Goal: Task Accomplishment & Management: Use online tool/utility

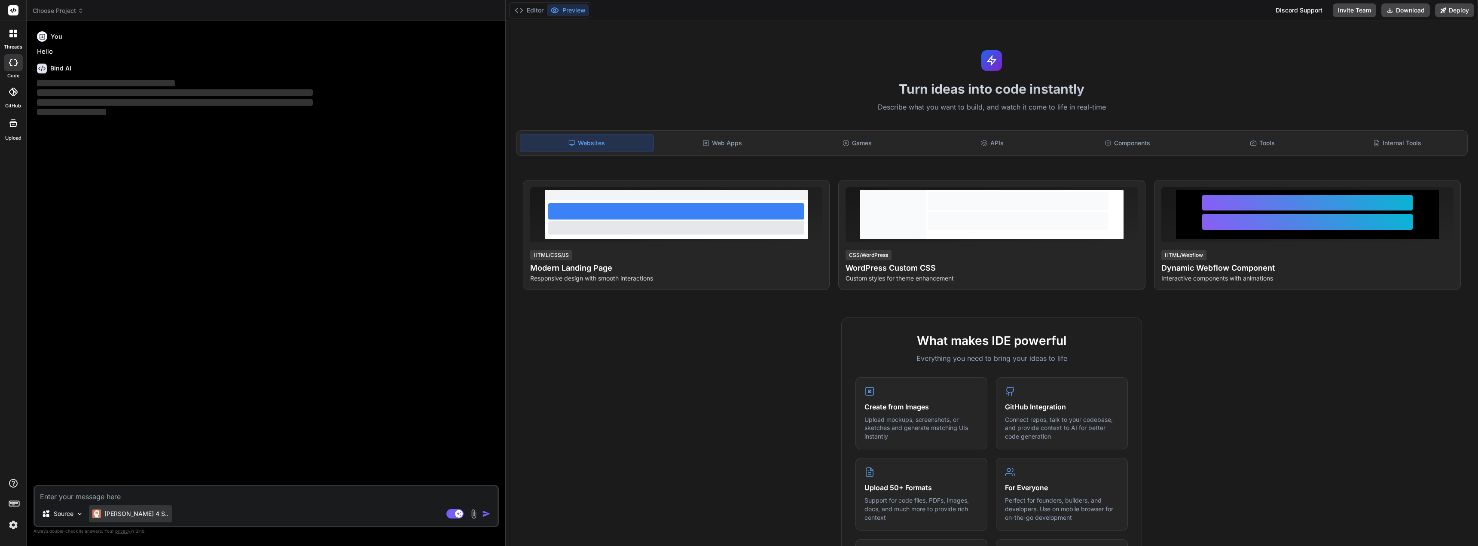
click at [131, 511] on p "[PERSON_NAME] 4 S.." at bounding box center [136, 514] width 64 height 9
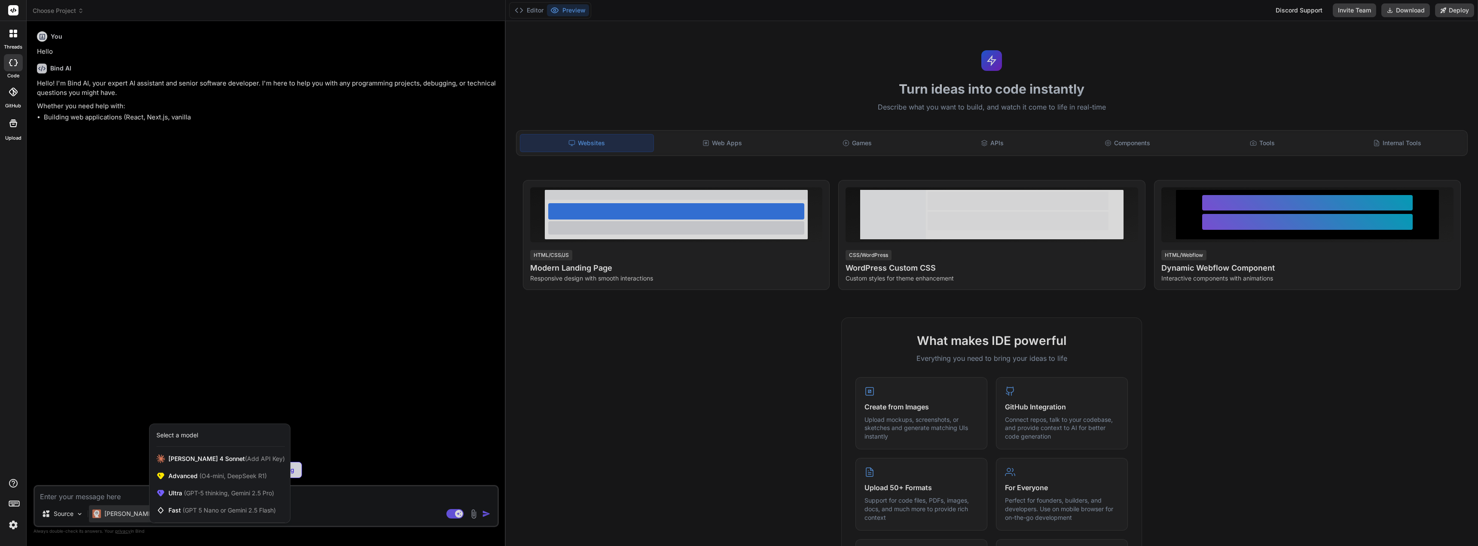
click at [171, 312] on div at bounding box center [739, 273] width 1478 height 546
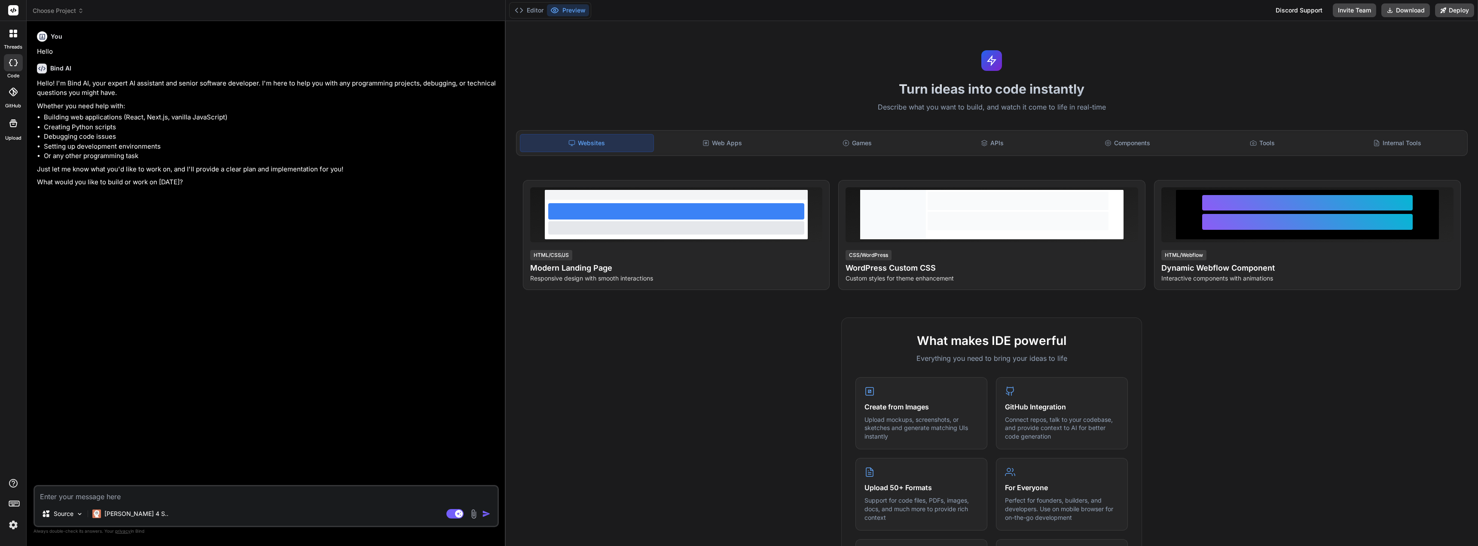
click at [6, 525] on div at bounding box center [13, 505] width 26 height 54
click at [12, 528] on img at bounding box center [13, 525] width 15 height 15
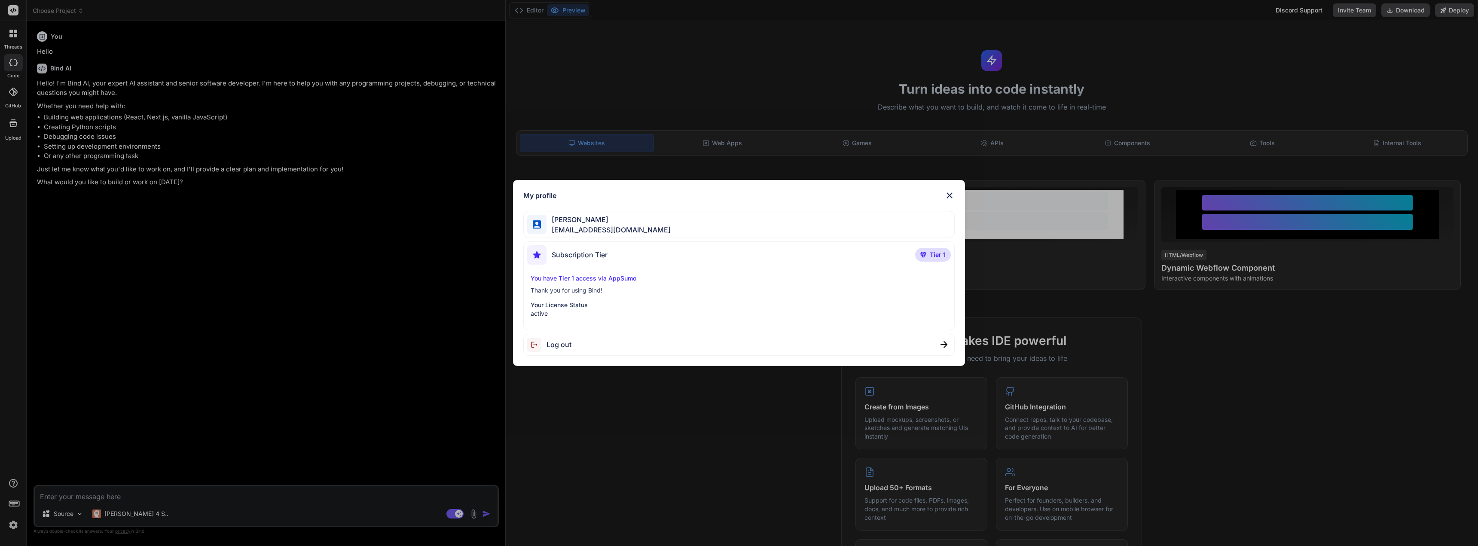
click at [951, 192] on img at bounding box center [949, 195] width 10 height 10
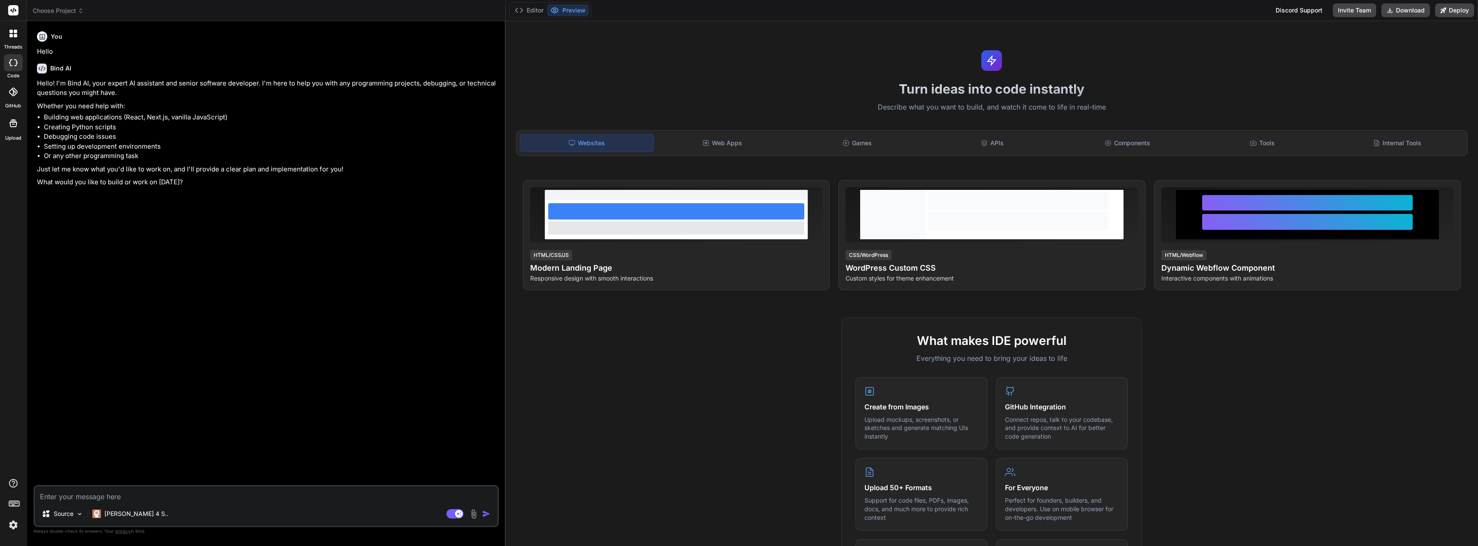
click at [119, 499] on textarea at bounding box center [266, 493] width 463 height 15
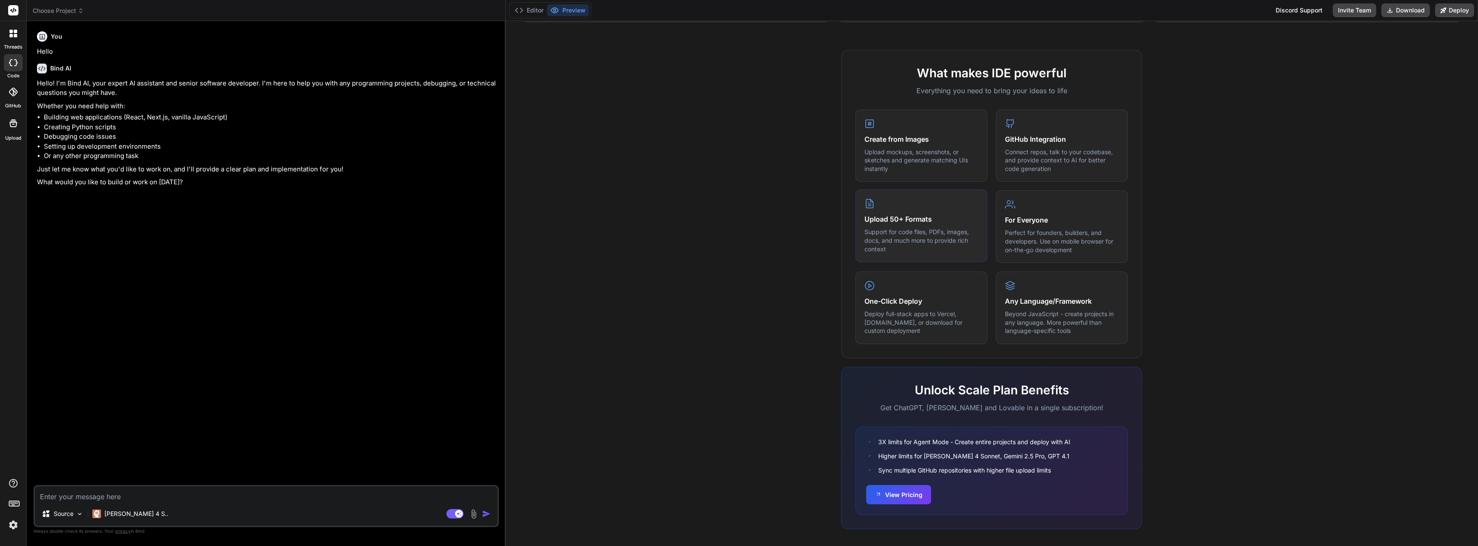
scroll to position [273, 0]
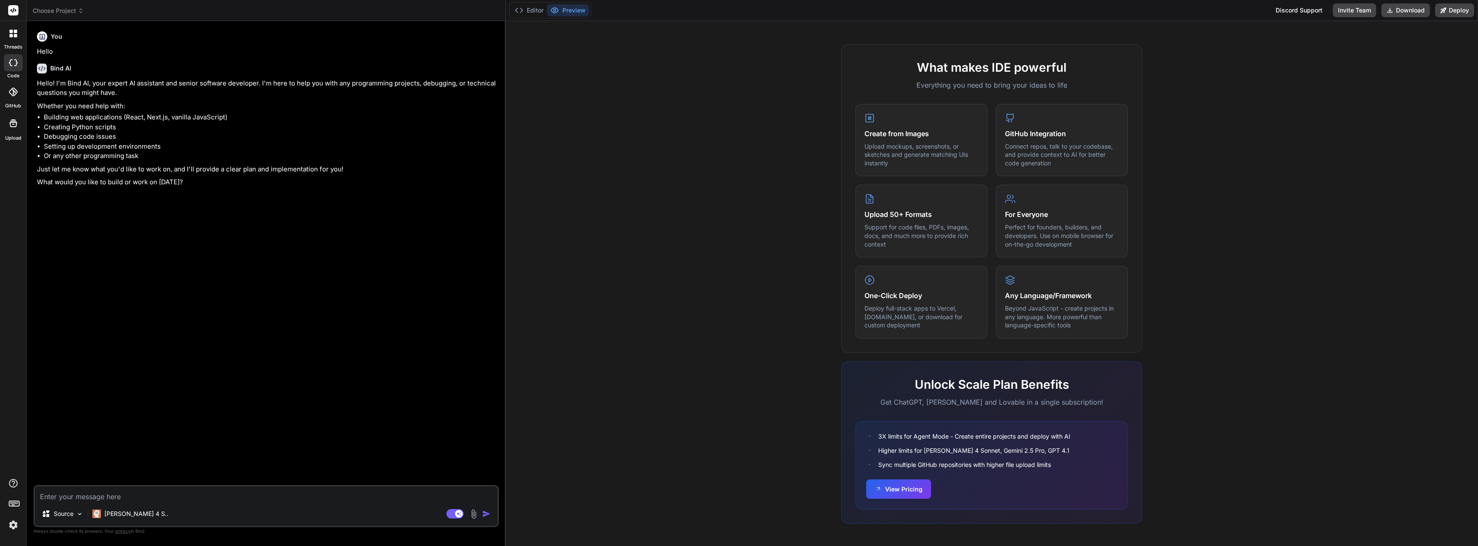
click at [6, 40] on div at bounding box center [13, 33] width 18 height 18
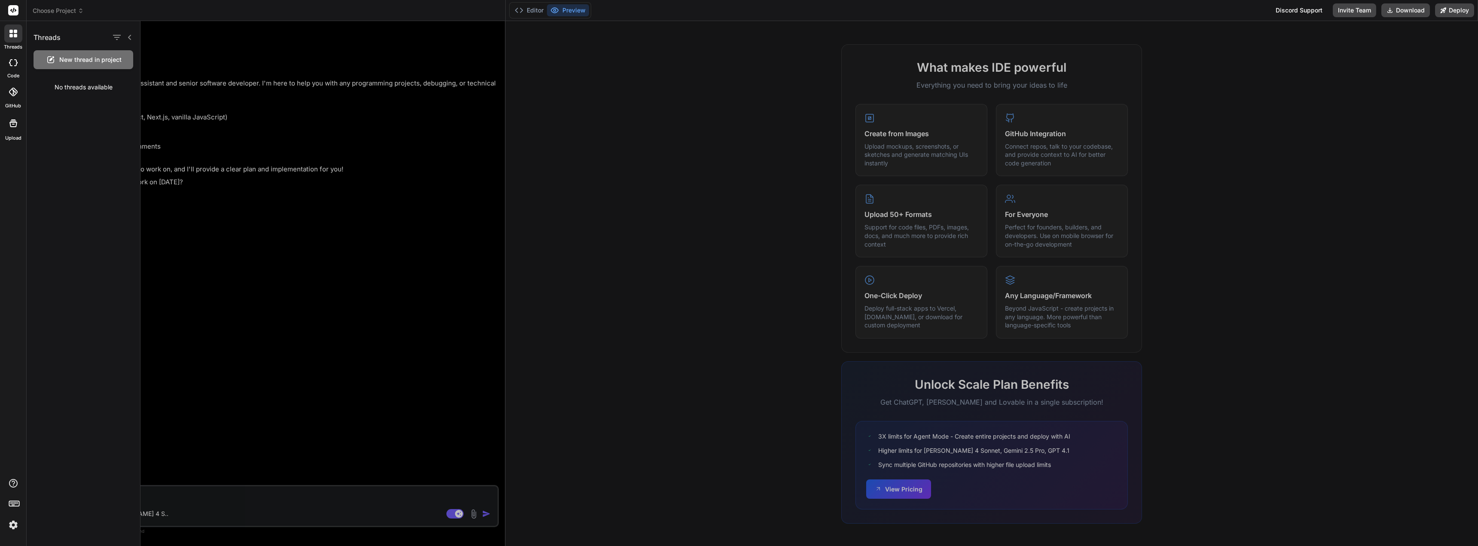
click at [75, 64] on span "New thread in project" at bounding box center [90, 59] width 62 height 9
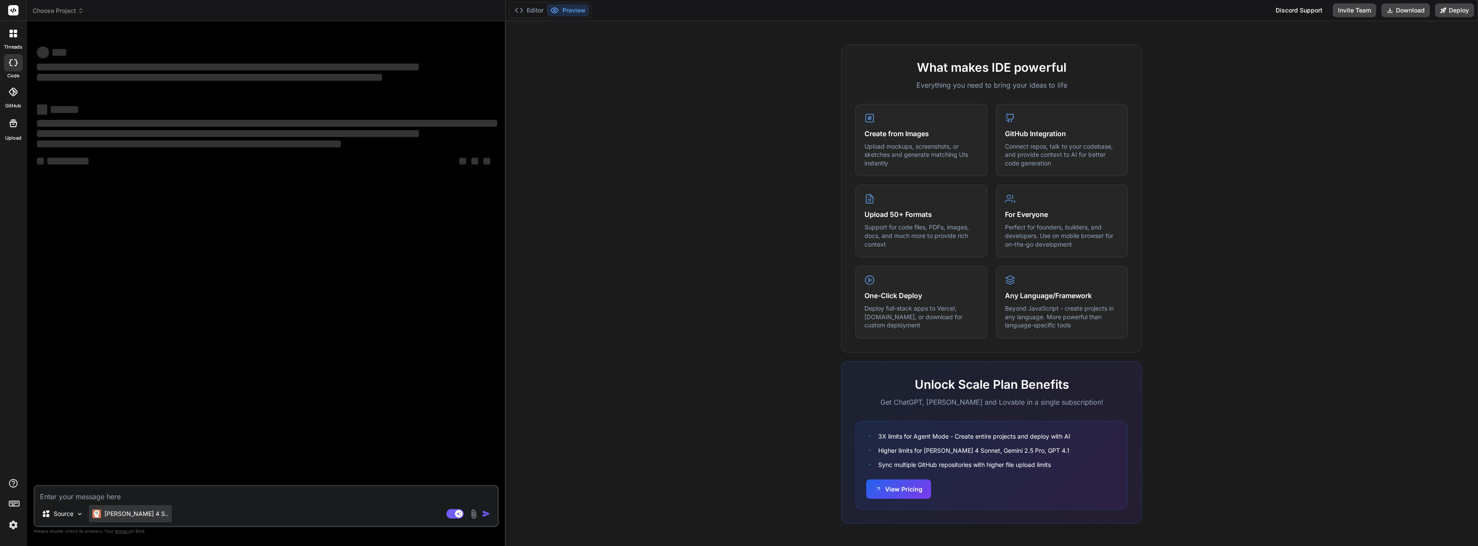
click at [131, 515] on p "[PERSON_NAME] 4 S.." at bounding box center [136, 514] width 64 height 9
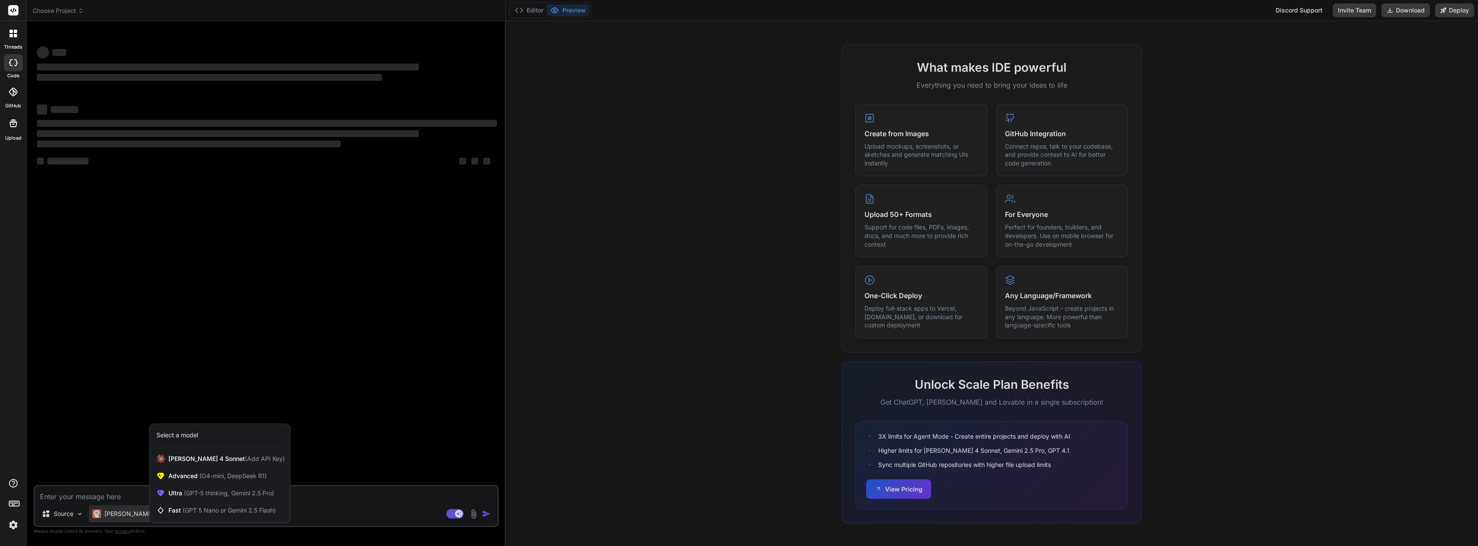
click at [189, 437] on div "Select a model" at bounding box center [177, 435] width 42 height 9
click at [360, 485] on div at bounding box center [739, 273] width 1478 height 546
type textarea "x"
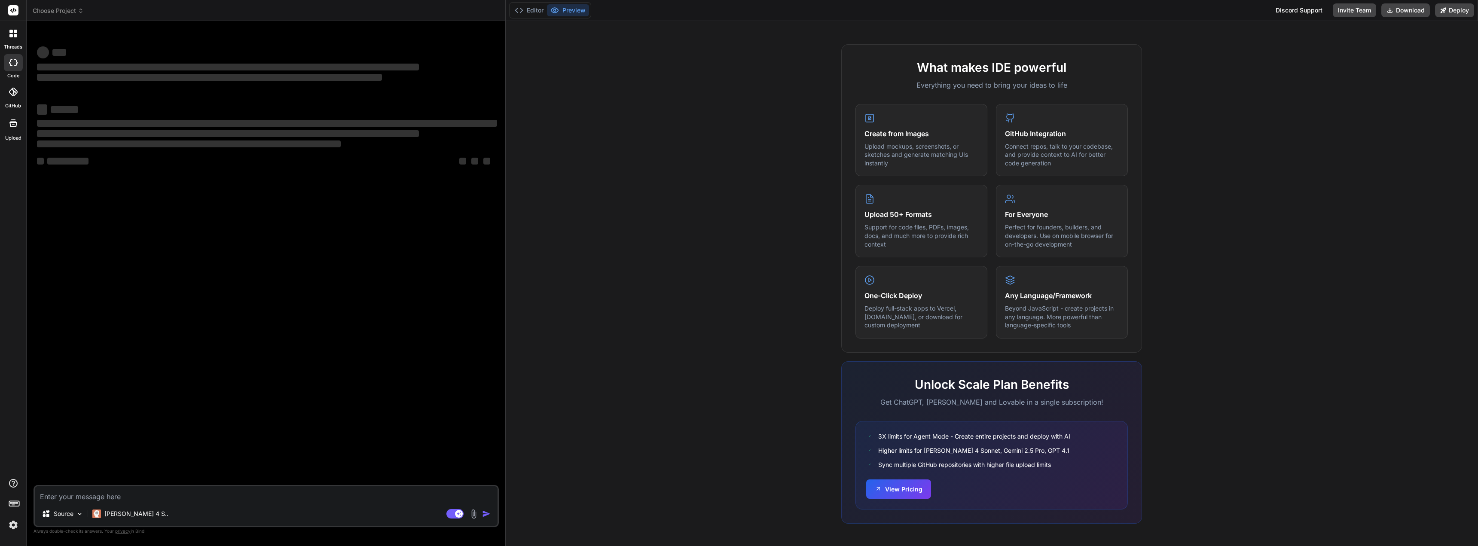
click at [74, 492] on textarea at bounding box center [266, 493] width 463 height 15
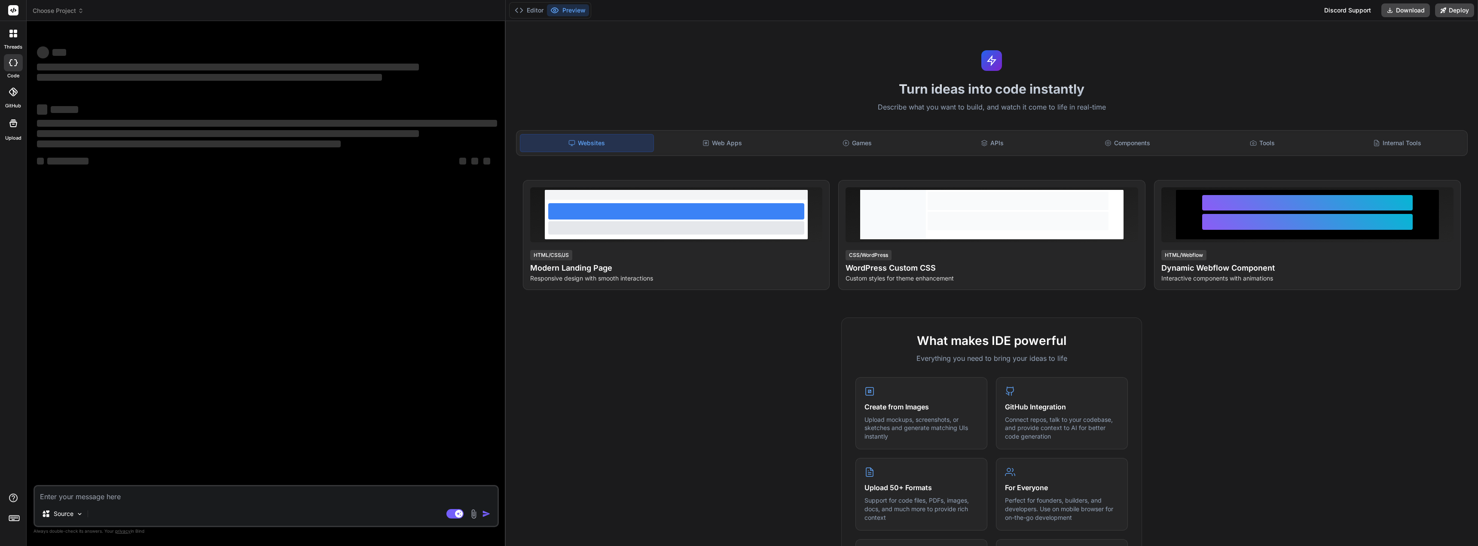
click at [57, 11] on span "Choose Project" at bounding box center [58, 10] width 51 height 9
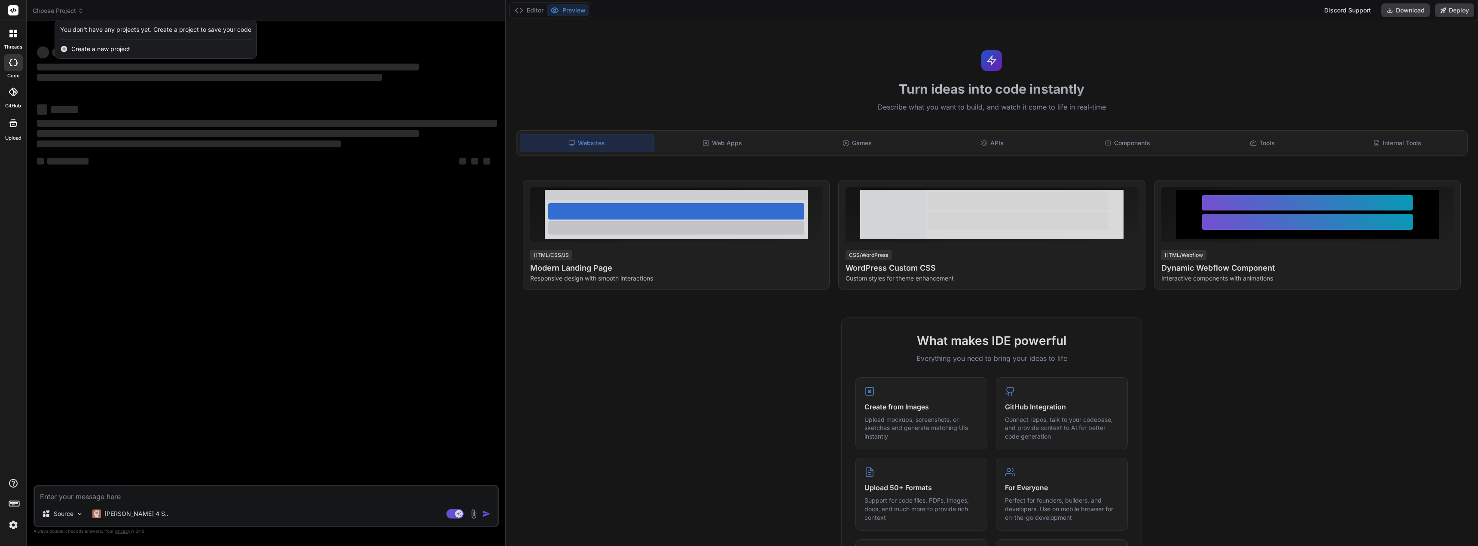
click at [80, 49] on span "Create a new project" at bounding box center [100, 49] width 59 height 9
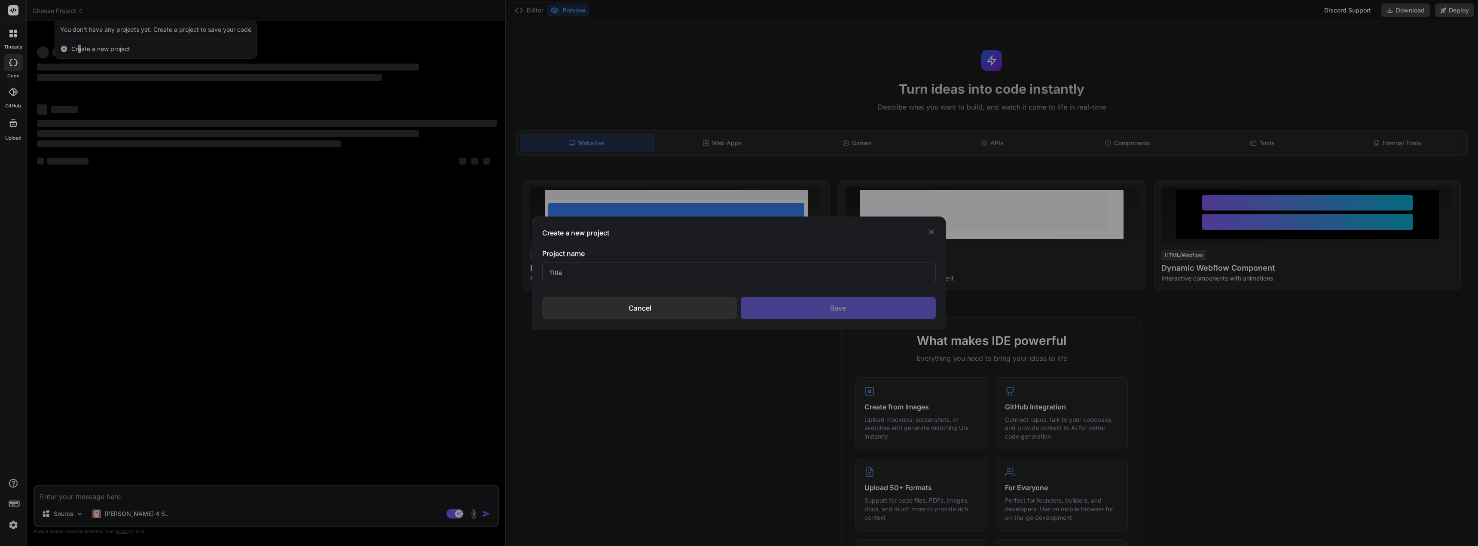
type textarea "x"
click at [604, 274] on input "text" at bounding box center [738, 272] width 393 height 21
type input "esp"
type textarea "x"
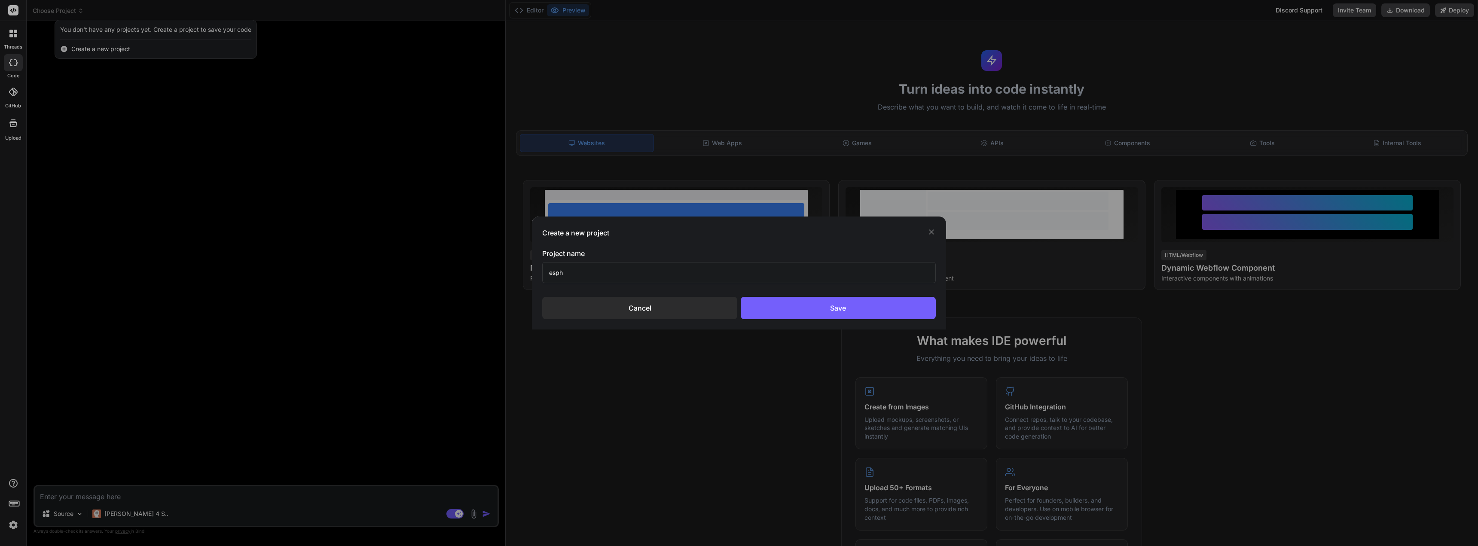
type input "espho"
type textarea "x"
type input "esphom"
type textarea "x"
type input "esphome"
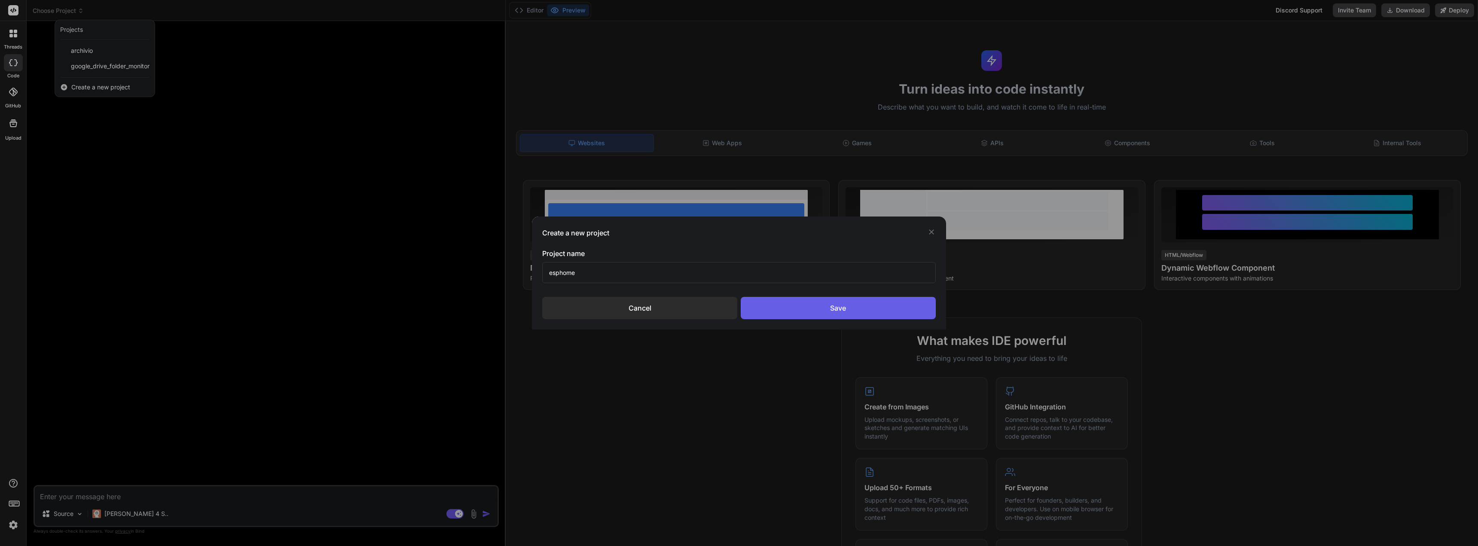
click at [861, 315] on div "Save" at bounding box center [838, 308] width 195 height 22
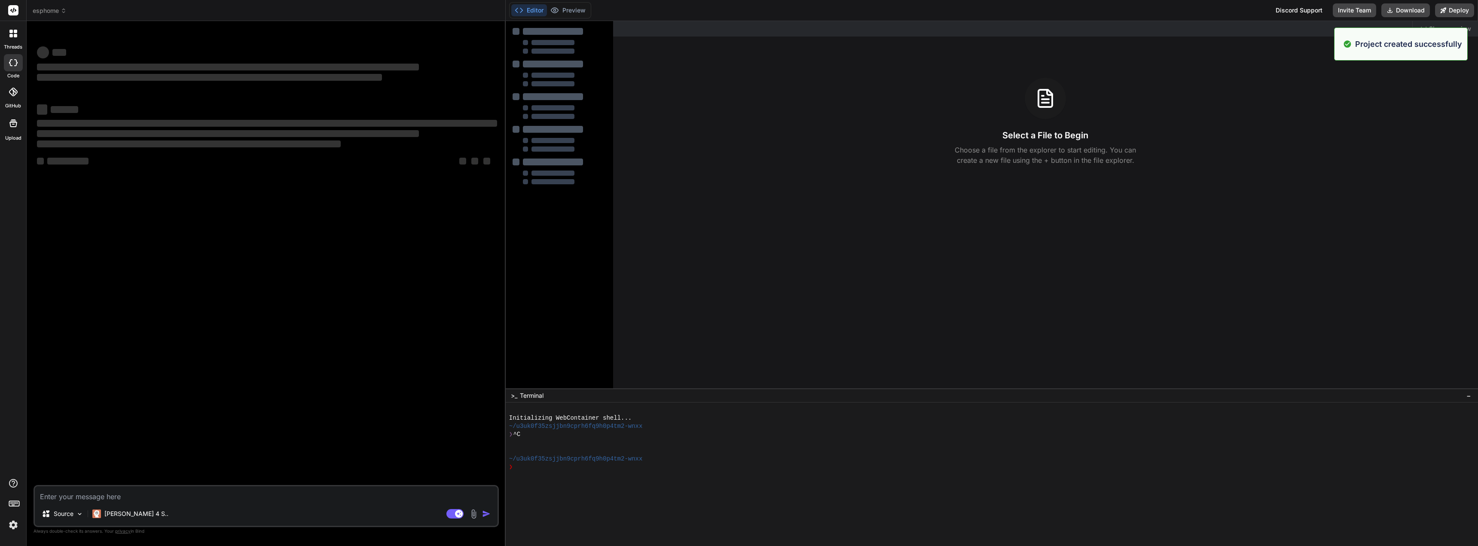
type textarea "x"
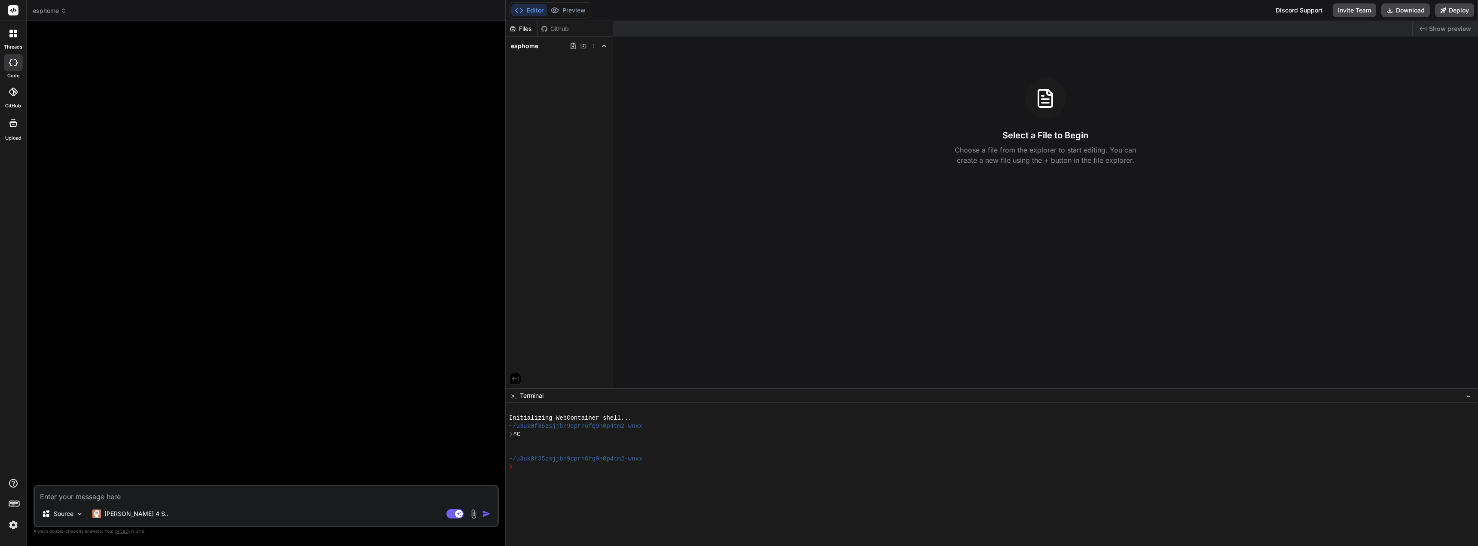
click at [75, 494] on textarea at bounding box center [266, 493] width 463 height 15
type textarea "m"
type textarea "x"
type textarea "mi"
type textarea "x"
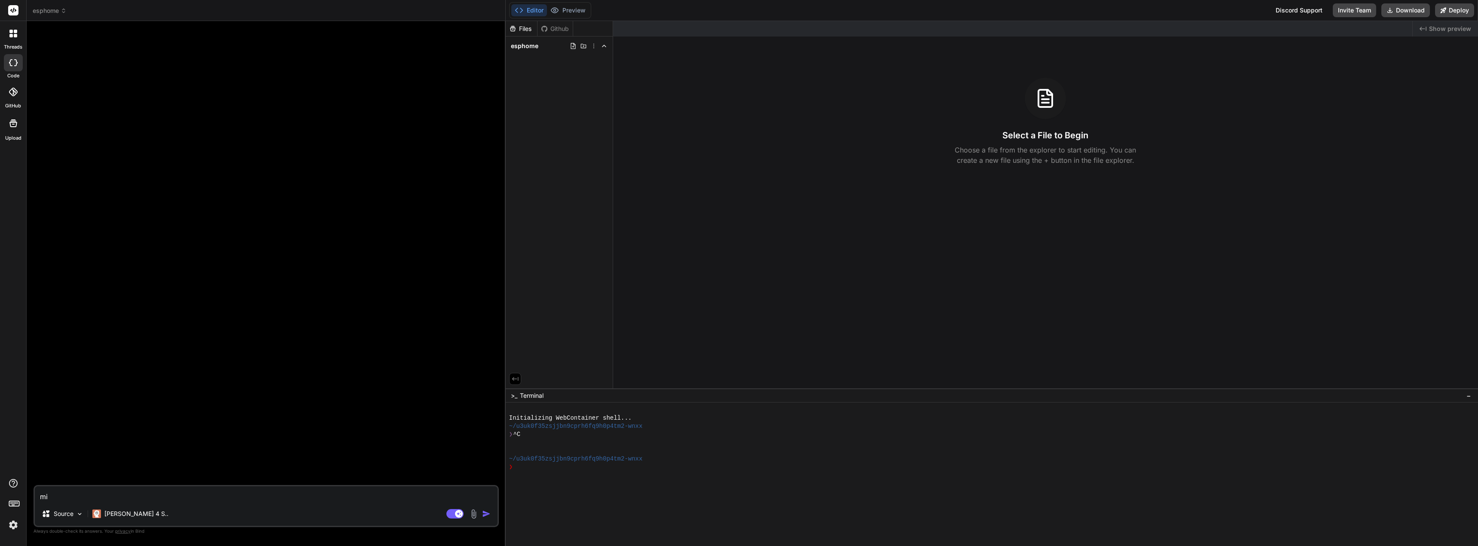
type textarea "mi"
type textarea "x"
type textarea "mi c"
type textarea "x"
type textarea "mi co"
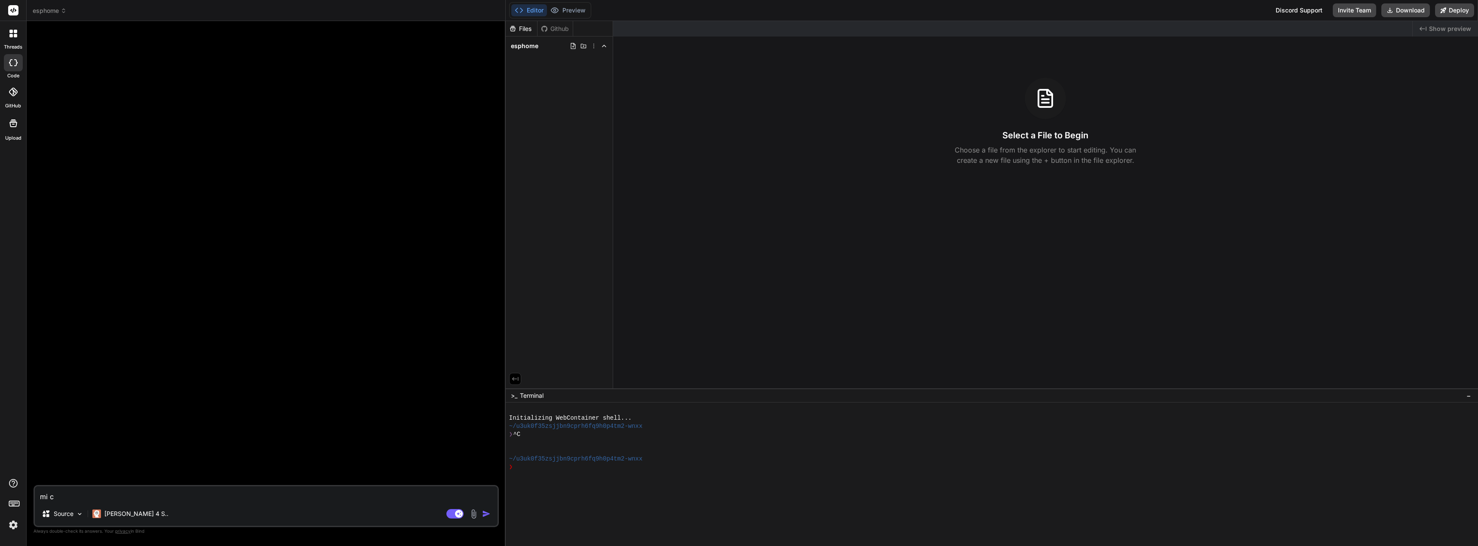
type textarea "x"
type textarea "mi cor"
type textarea "x"
type textarea "mi corr"
type textarea "x"
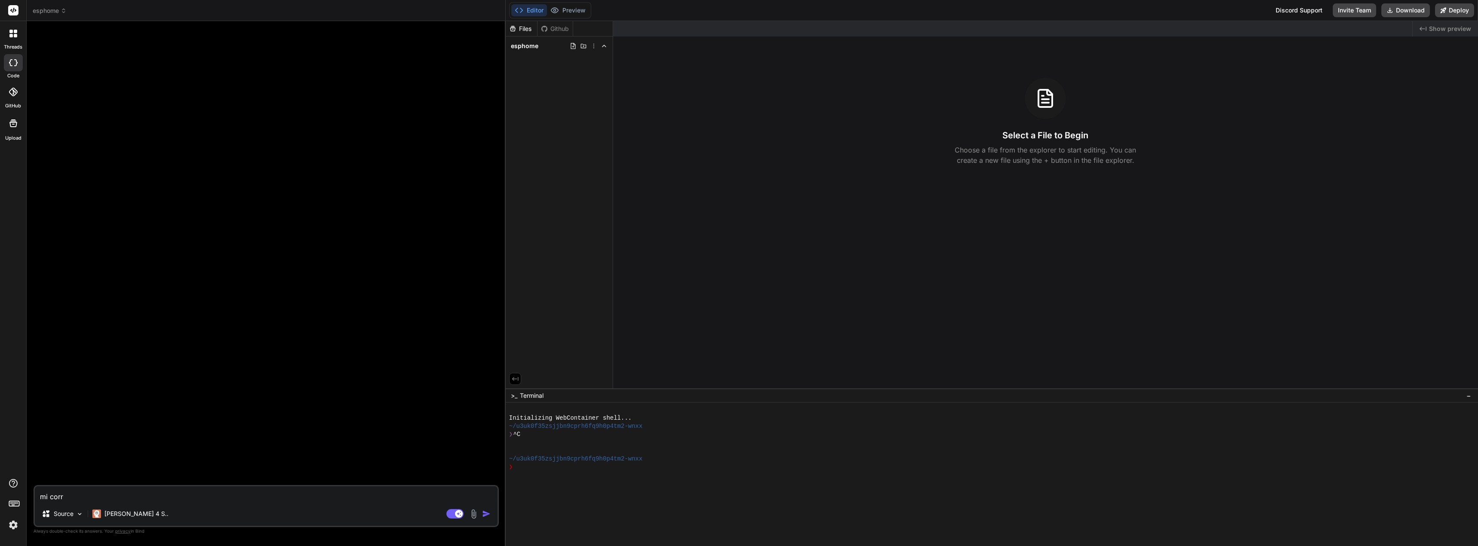
type textarea "mi corre"
type textarea "x"
type textarea "mi correg"
type textarea "x"
type textarea "mi corregg"
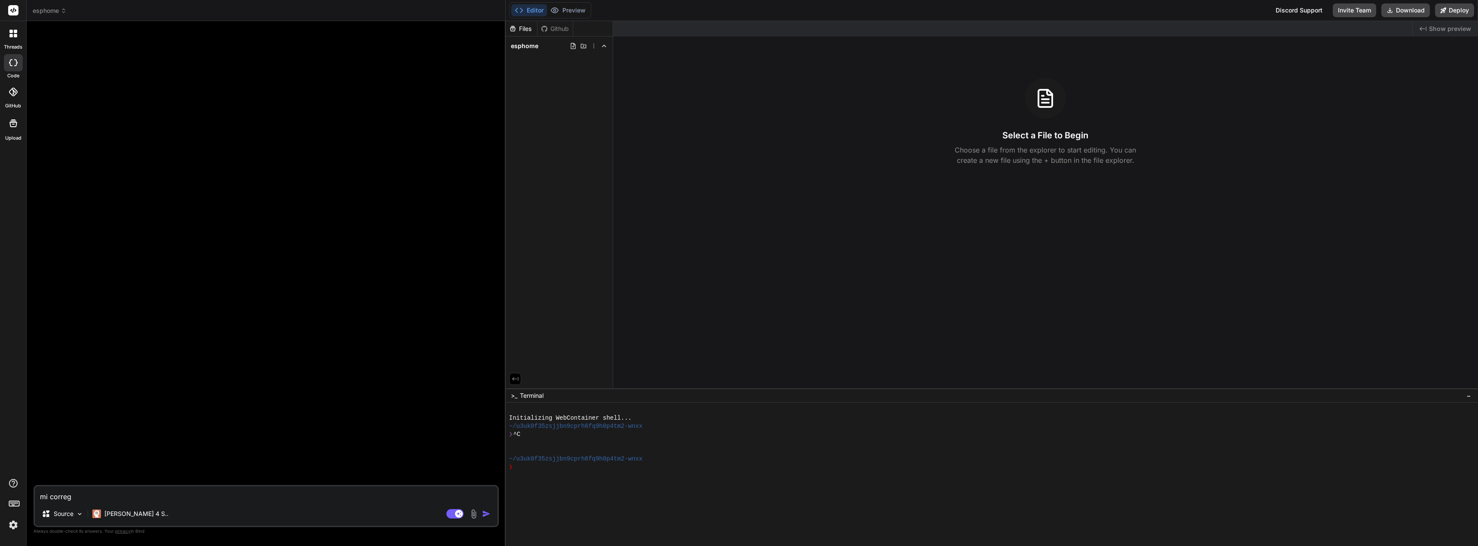
type textarea "x"
type textarea "mi correggi"
type textarea "x"
type textarea "mi correggi"
type textarea "x"
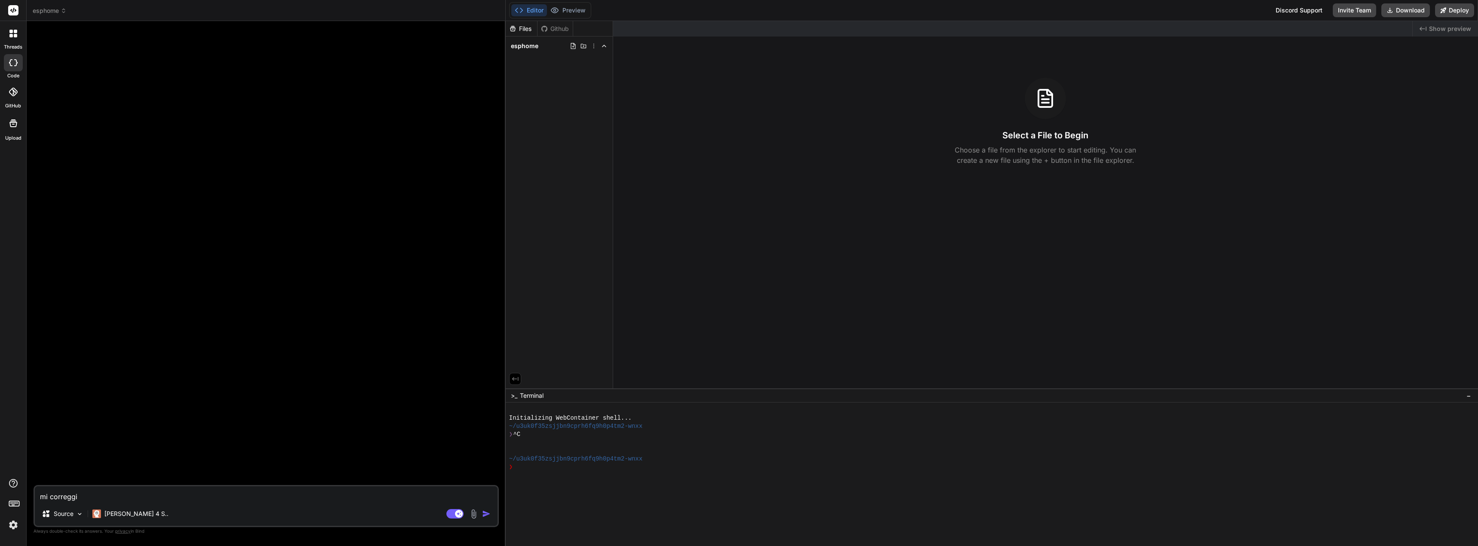
type textarea "mi correggi"
type textarea "x"
type textarea "mi correggi q"
type textarea "x"
type textarea "mi correggi qu"
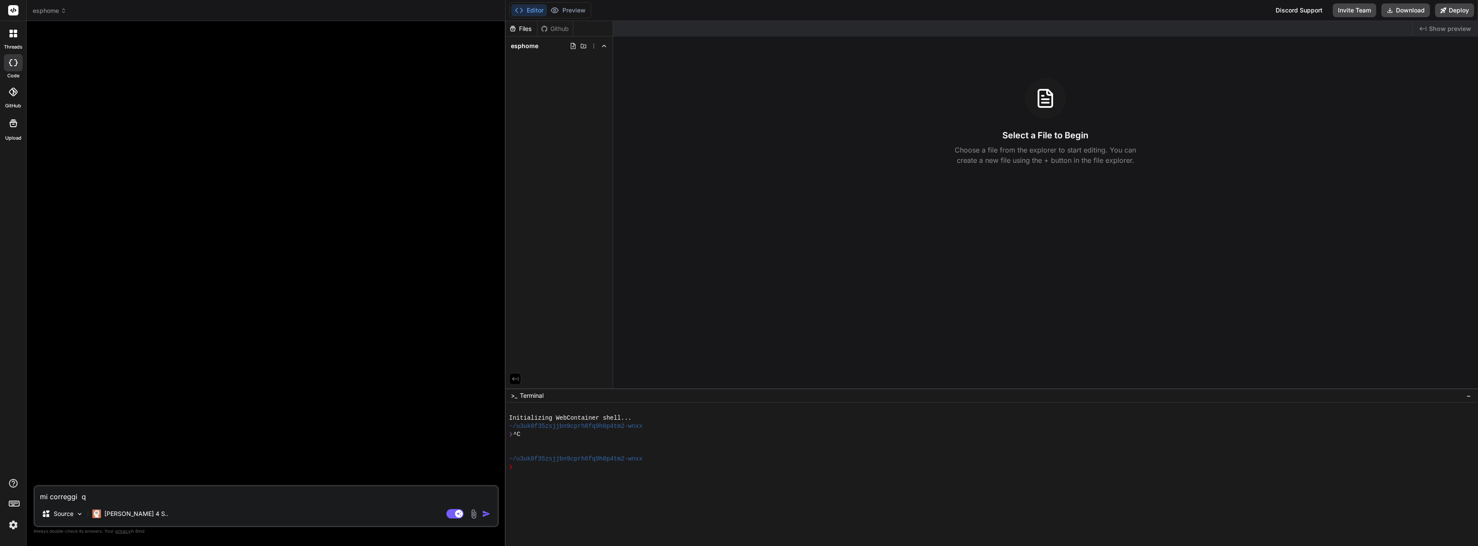
type textarea "x"
type textarea "mi correggi que"
type textarea "x"
type textarea "mi correggi ques"
type textarea "x"
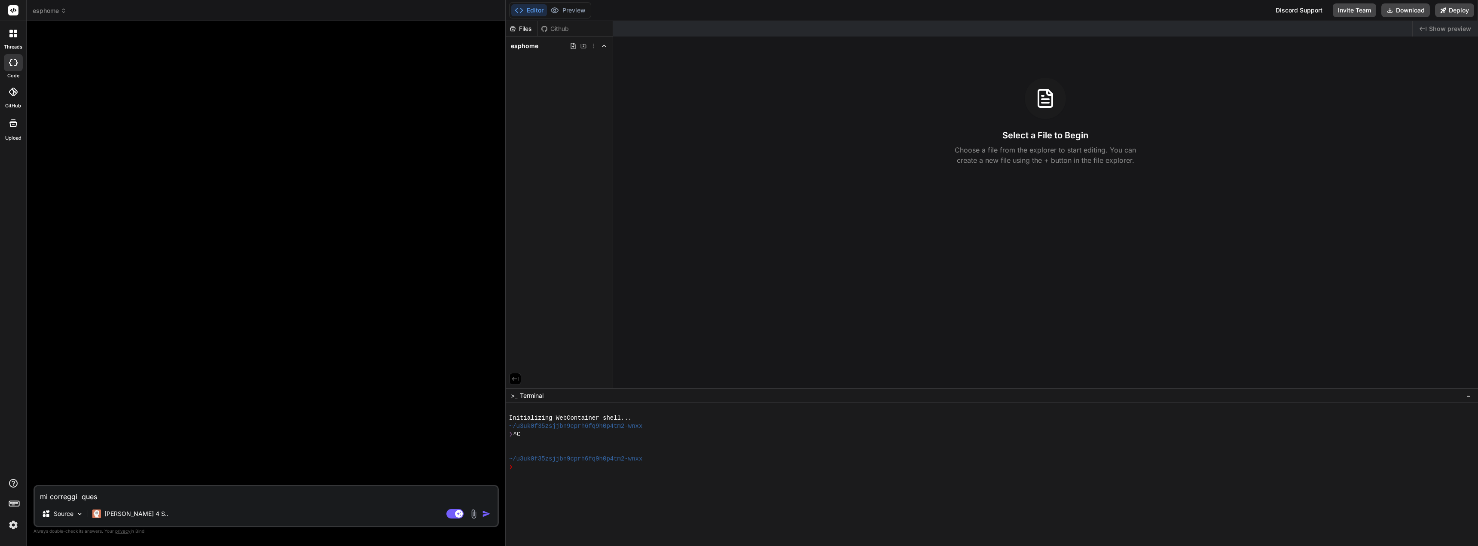
type textarea "mi correggi quest"
type textarea "x"
type textarea "mi correggi questo"
type textarea "x"
type textarea "mi correggi questo"
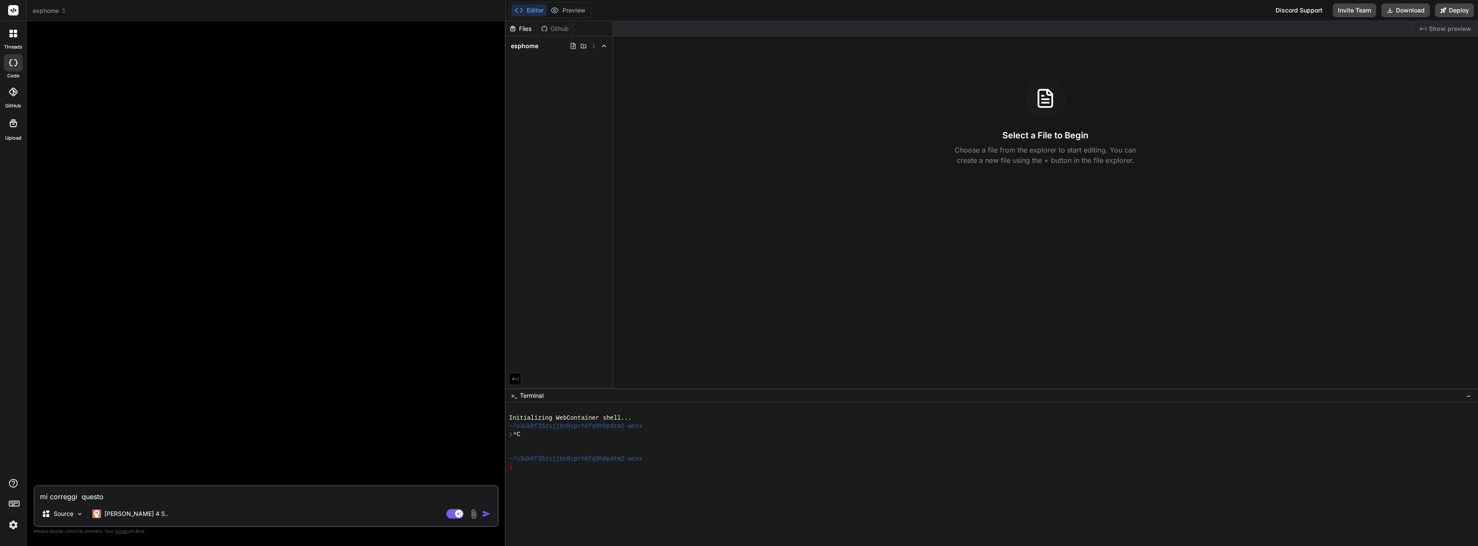
type textarea "x"
type textarea "mi correggi questo y"
type textarea "x"
type textarea "mi correggi questo ya"
type textarea "x"
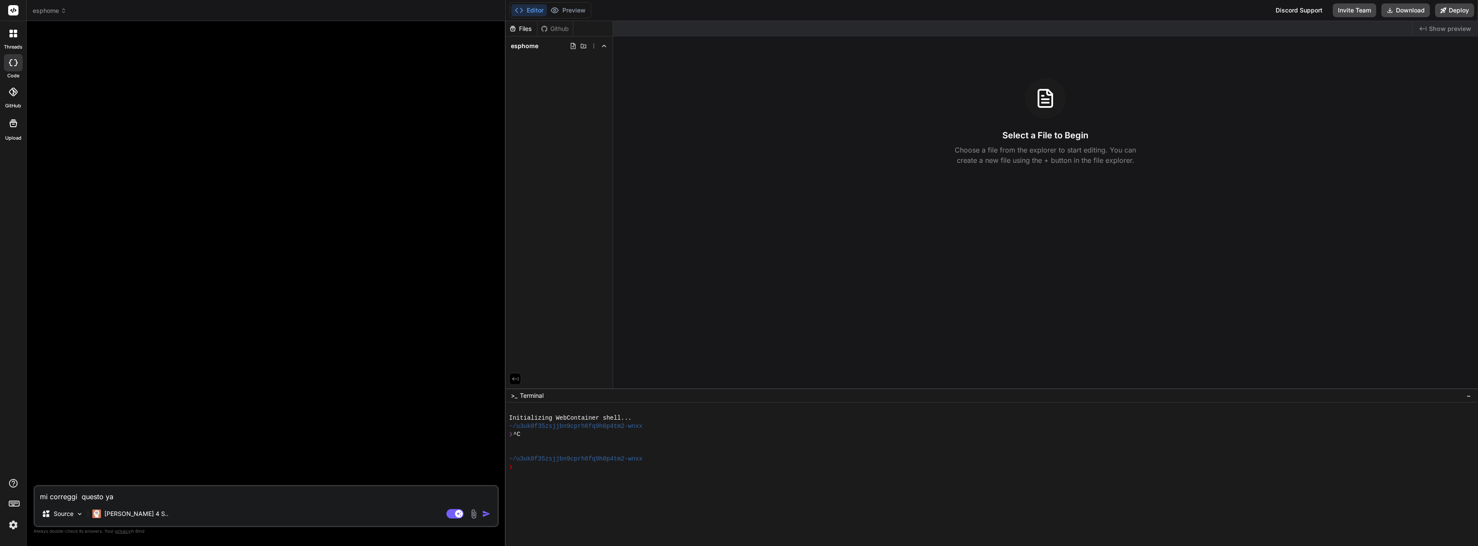
type textarea "mi correggi questo yam"
type textarea "x"
type textarea "mi correggi questo yaml"
type textarea "x"
type textarea "mi correggi questo yaml"
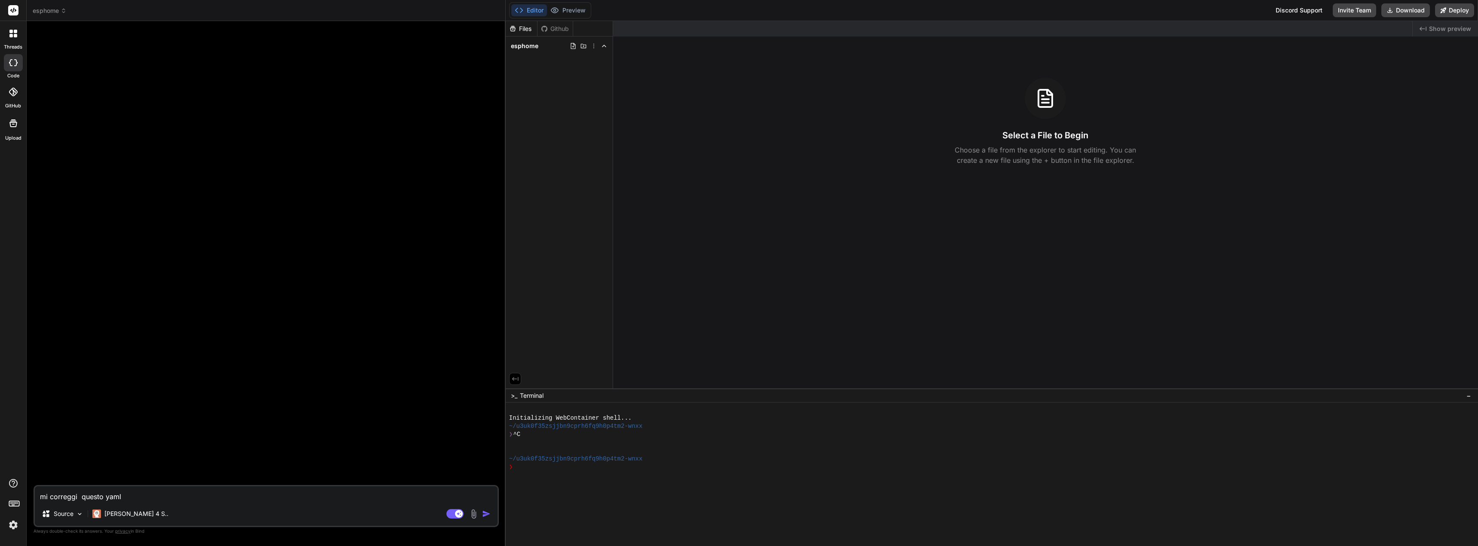
type textarea "x"
type textarea "mi correggi questo yaml d"
type textarea "x"
type textarea "mi correggi questo yaml di"
type textarea "x"
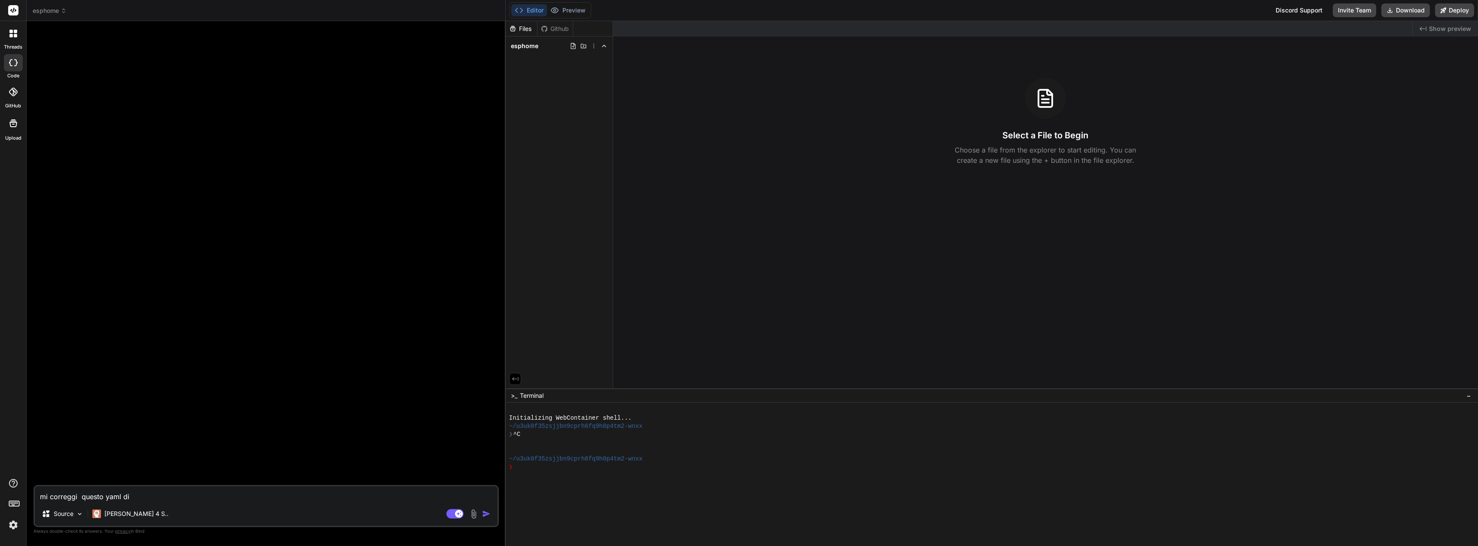
type textarea "mi correggi questo yaml di"
type textarea "x"
type textarea "mi correggi questo yaml di e"
type textarea "x"
type textarea "mi correggi questo yaml di es"
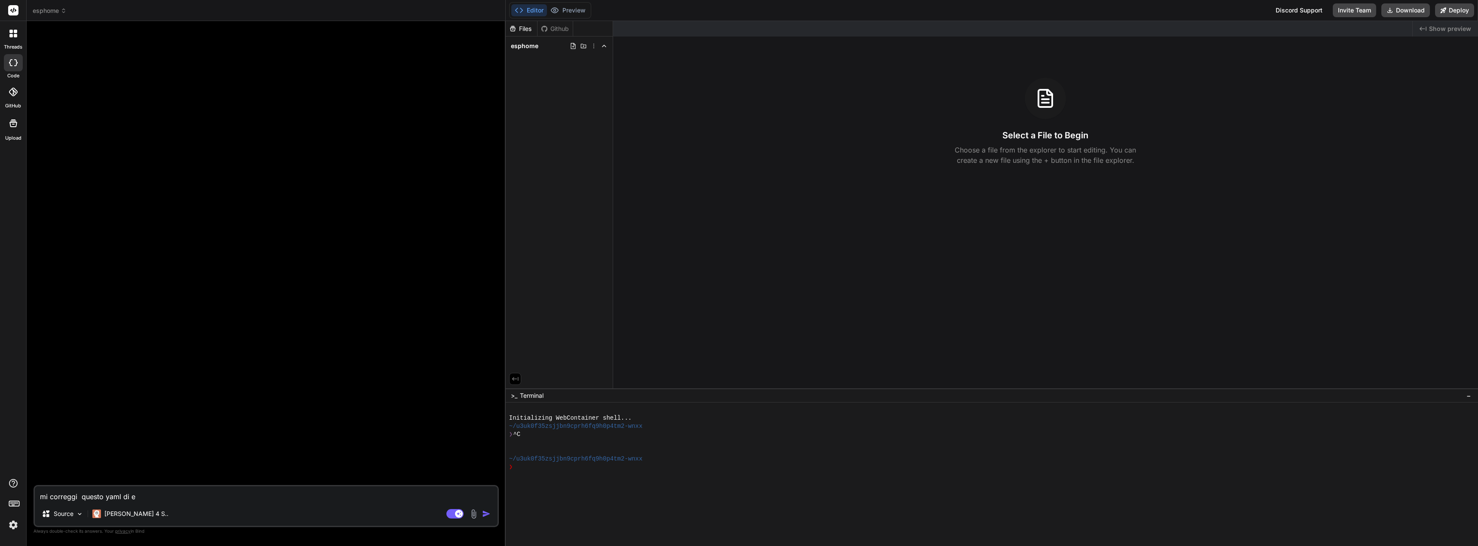
type textarea "x"
type textarea "mi correggi questo yaml di esp"
type textarea "x"
type textarea "mi correggi questo yaml di esp"
type textarea "x"
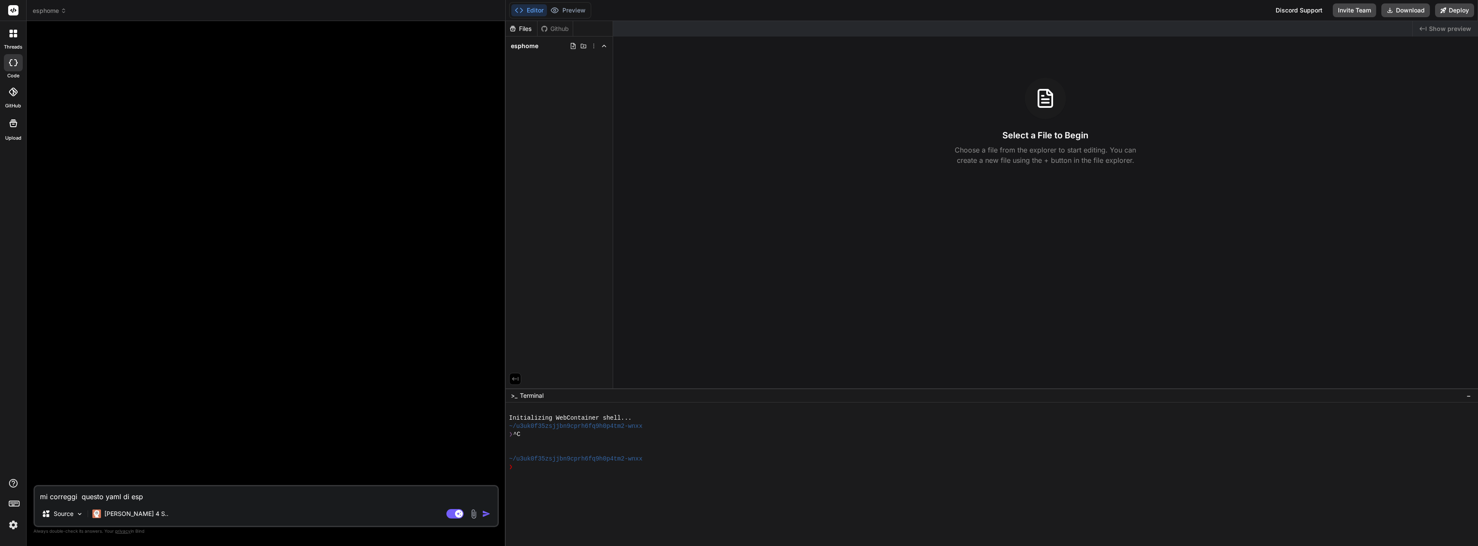
type textarea "mi correggi questo yaml di esp"
type textarea "x"
type textarea "mi correggi questo yaml di esph"
type textarea "x"
type textarea "mi correggi questo yaml di espho"
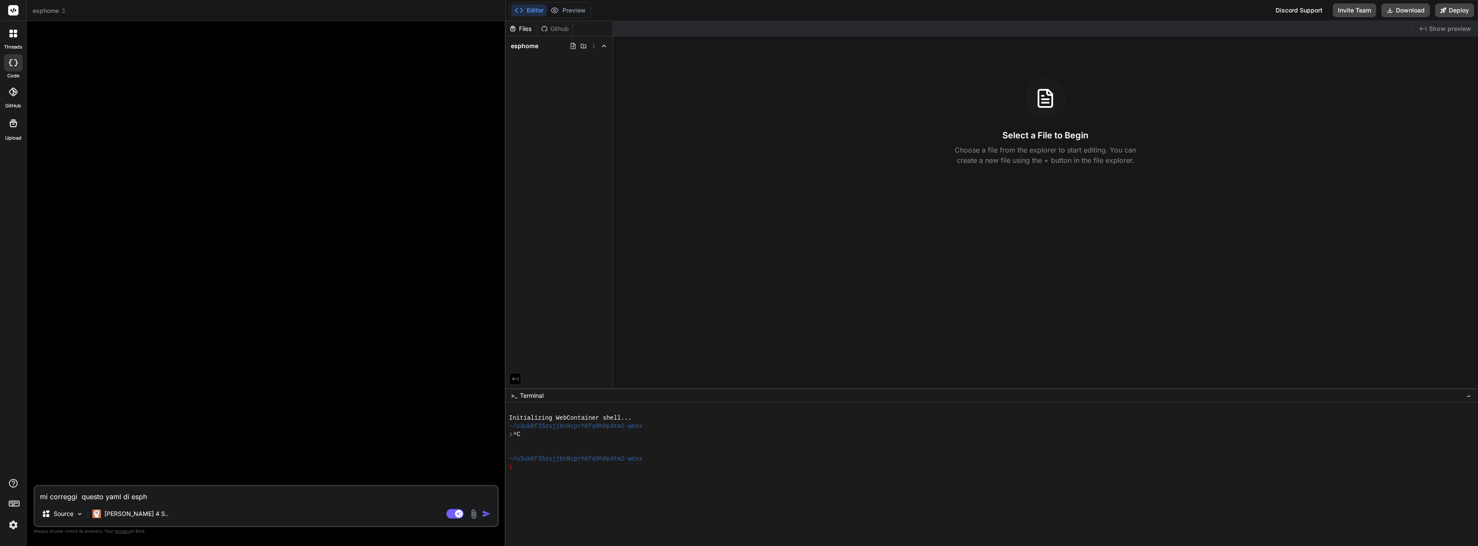
type textarea "x"
type textarea "mi correggi questo yaml di esphom"
type textarea "x"
type textarea "mi correggi questo yaml di esphome"
type textarea "x"
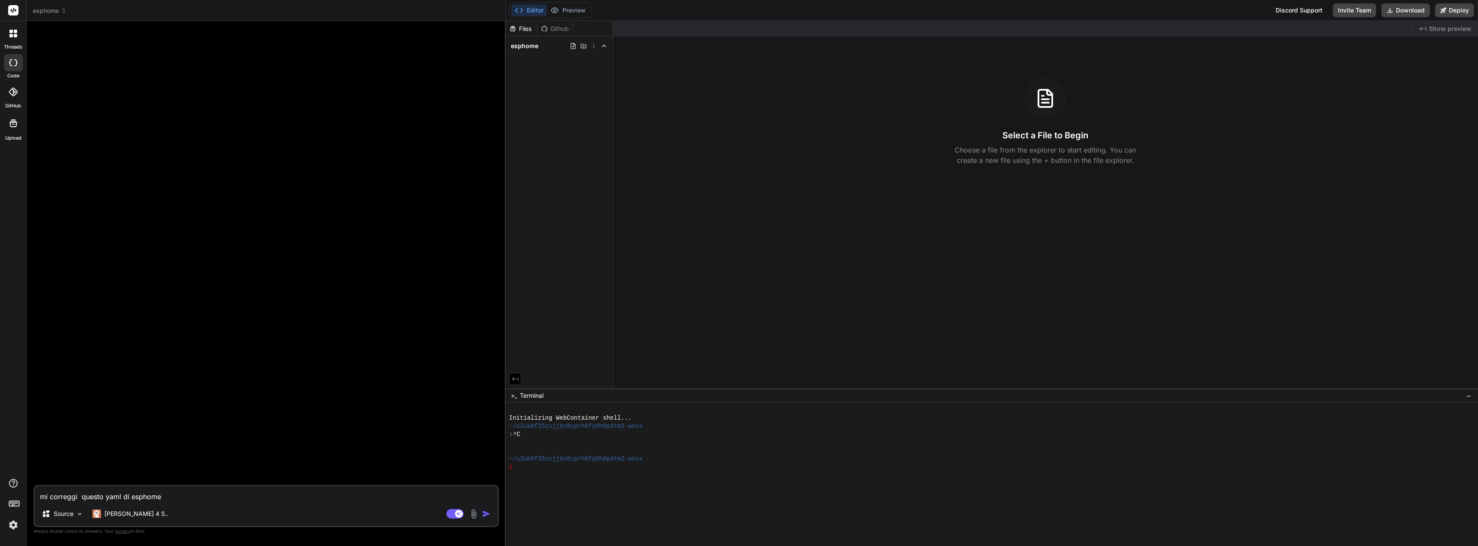
type textarea "mi correggi questo yaml di esphome:"
type textarea "x"
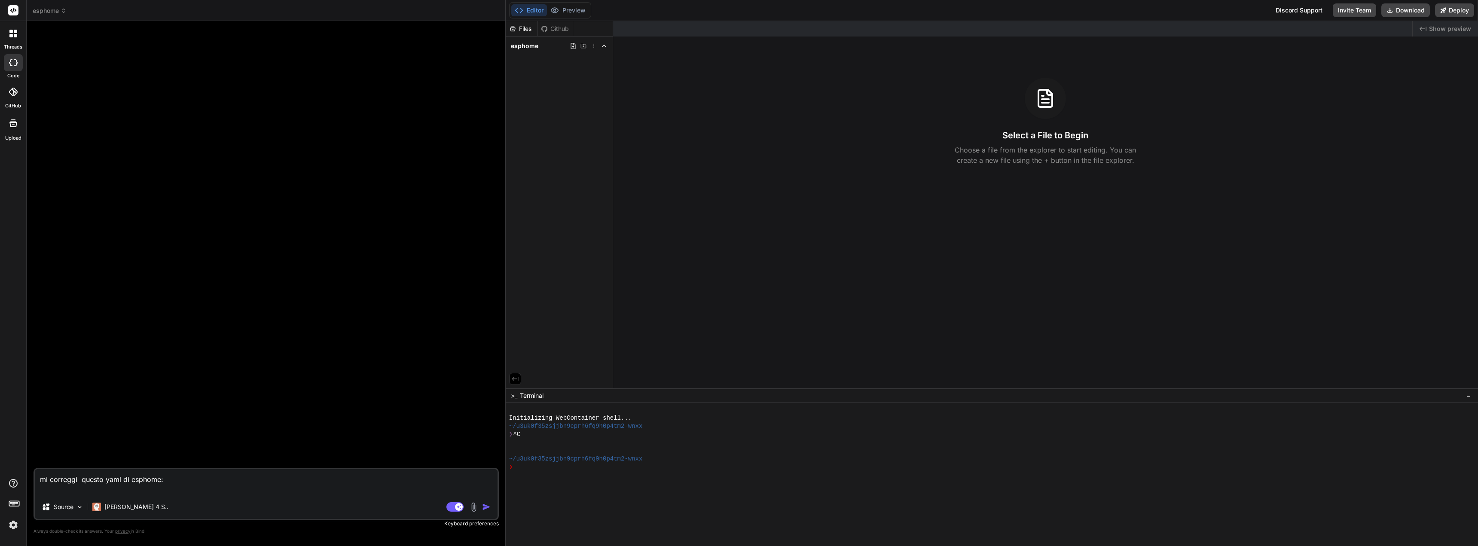
paste textarea "esphome: name: nsp friendly_name: NSP # Mantieni il framework esp-idf esp32: bo…"
type textarea "mi correggi questo yaml di esphome: esphome: name: nsp friendly_name: NSP # Man…"
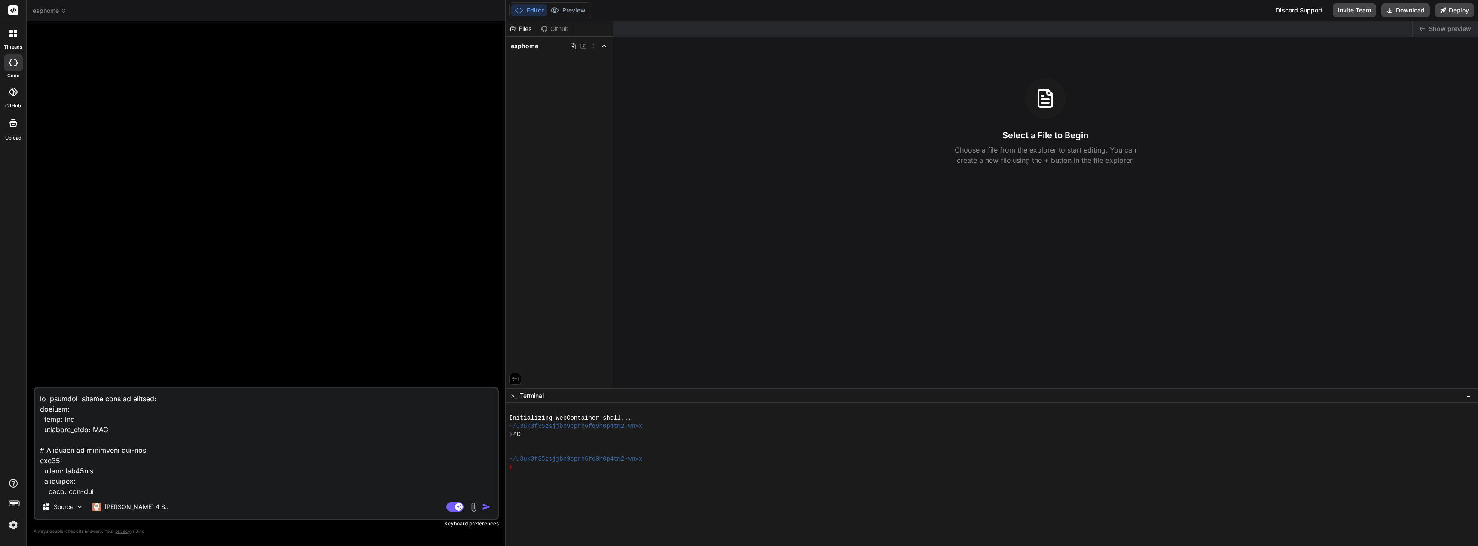
scroll to position [1249, 0]
type textarea "x"
type textarea "mi correggi questo yaml di esphome: esphome: name: nsp friendly_name: NSP # Man…"
type textarea "x"
type textarea "mi correggi questo yaml di esphome: esphome: name: nsp friendly_name: NSP # Man…"
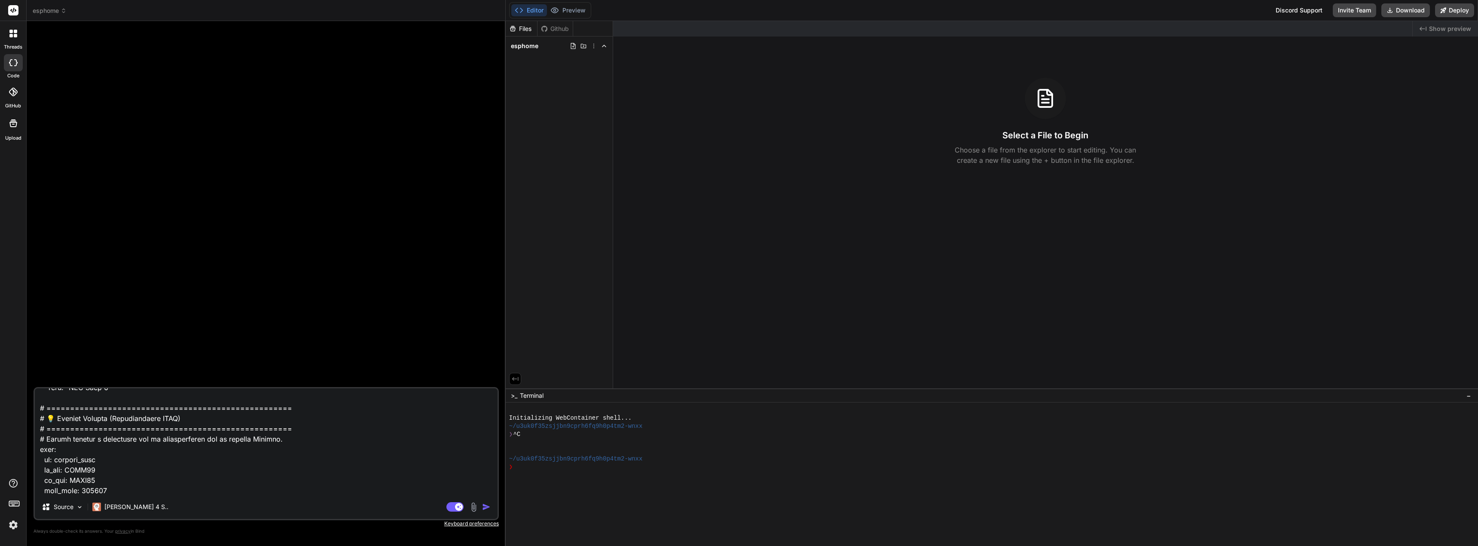
click at [486, 507] on img "button" at bounding box center [486, 507] width 9 height 9
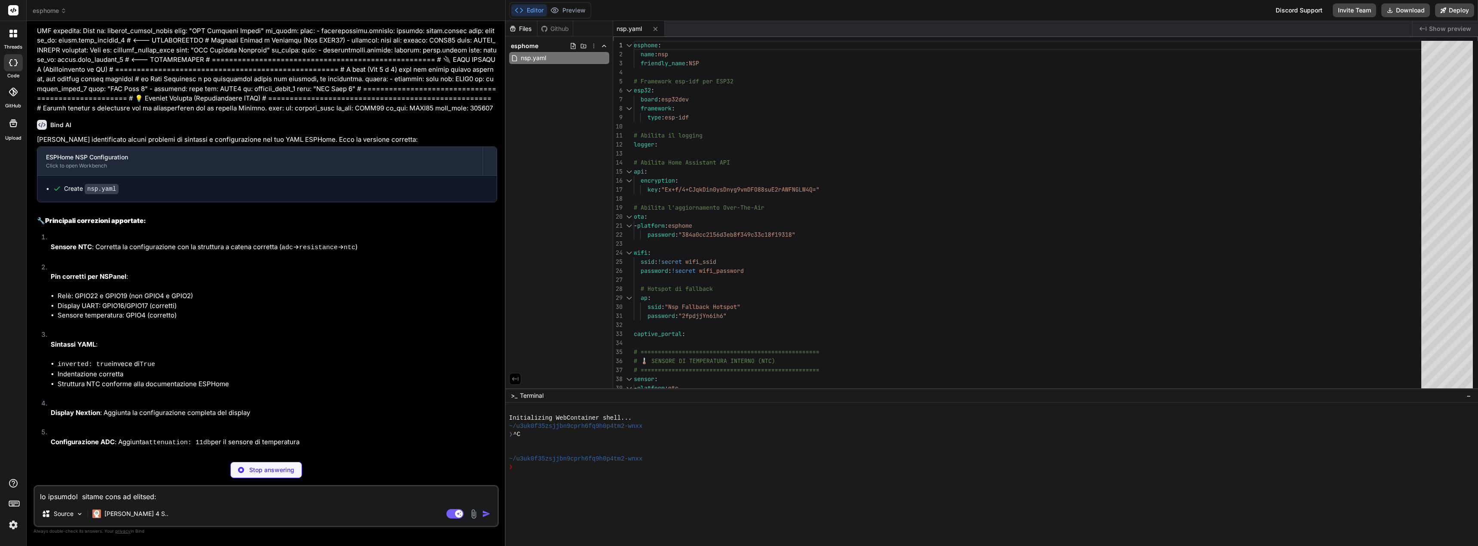
scroll to position [150, 0]
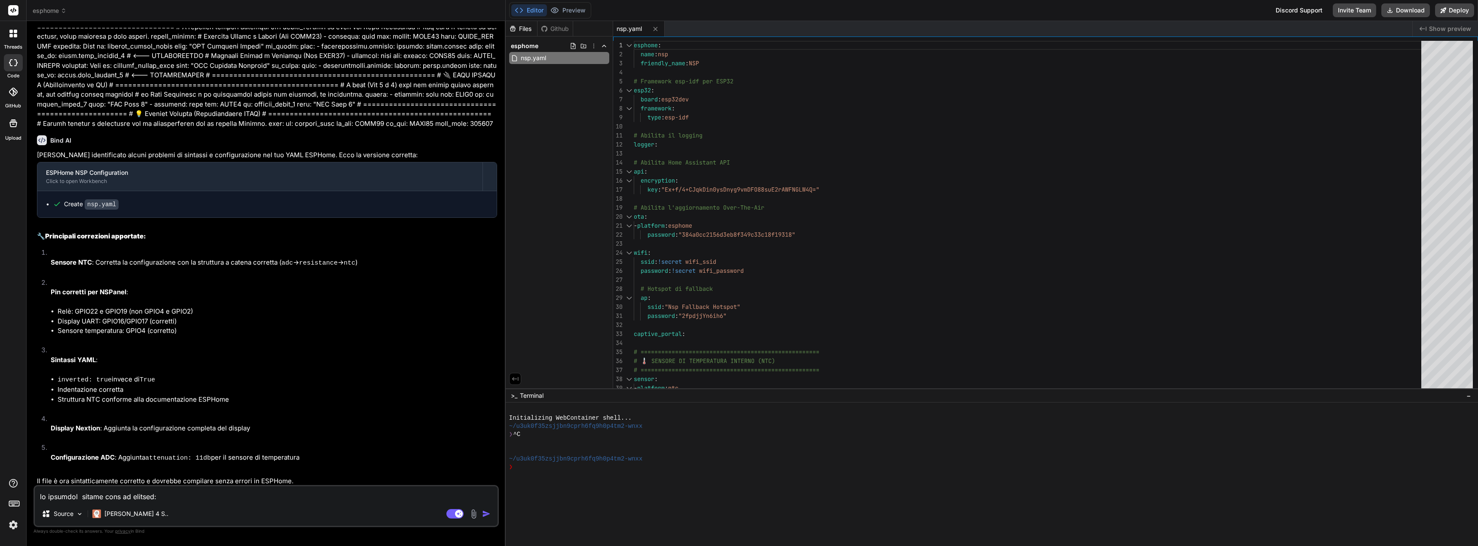
type textarea "x"
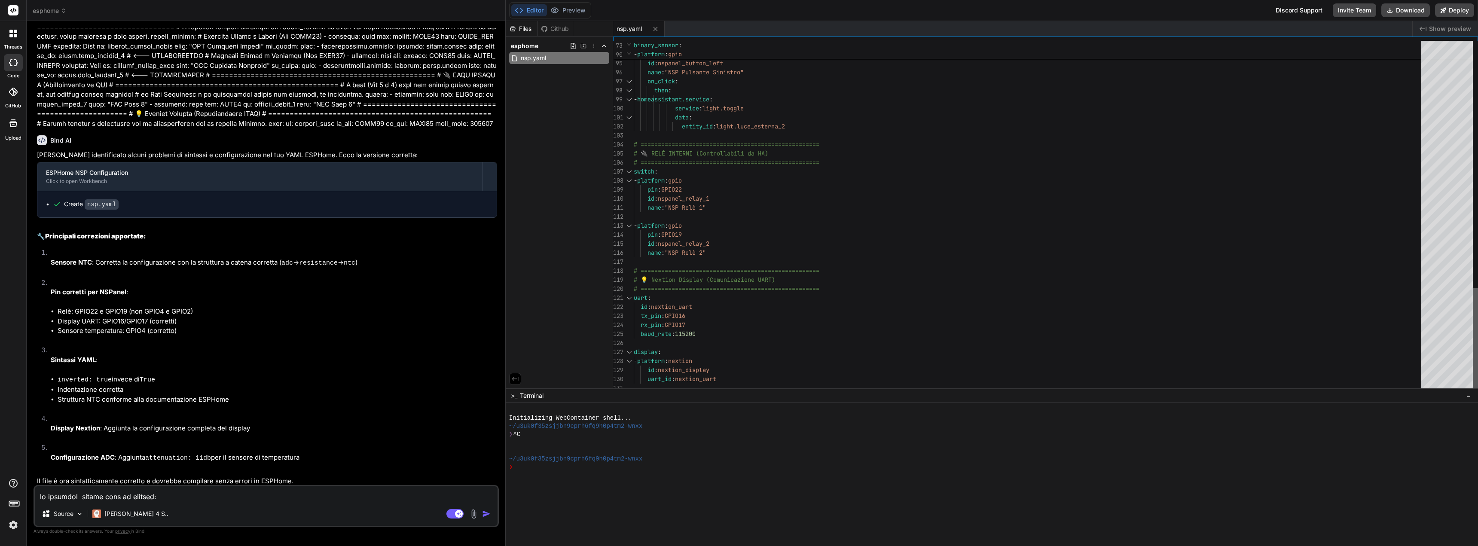
click at [1473, 368] on div at bounding box center [1475, 340] width 5 height 104
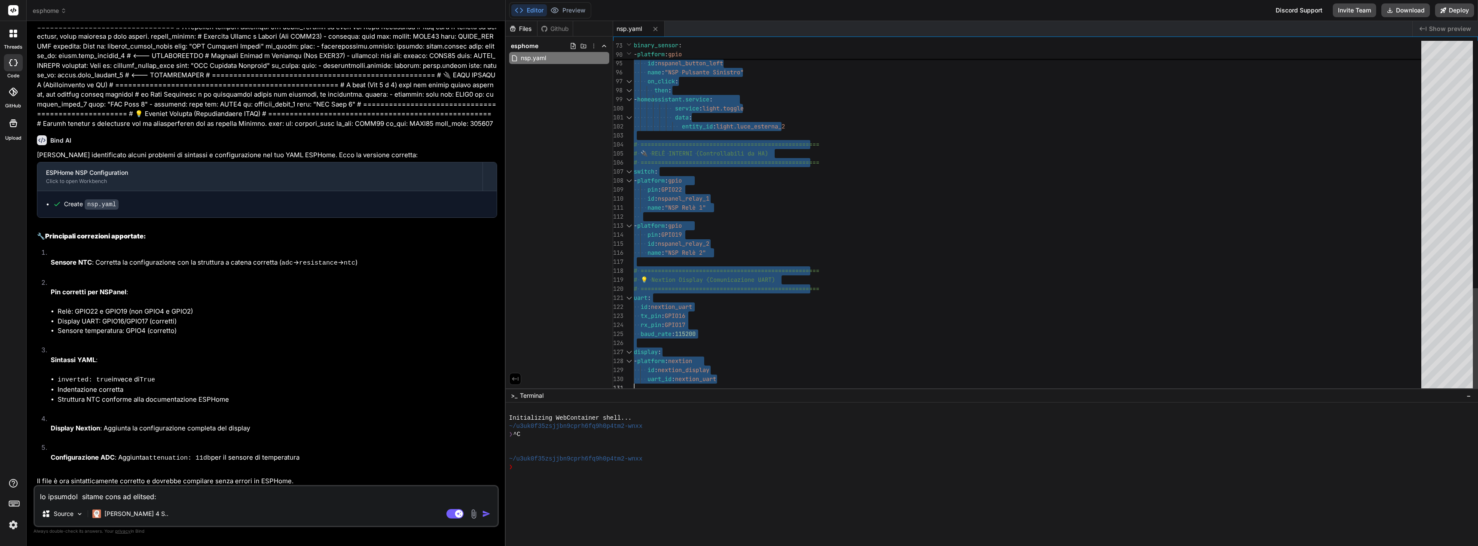
type textarea "uart: id: nextion_uart tx_pin: GPIO16 rx_pin: GPIO17 baud_rate: 115200 display:…"
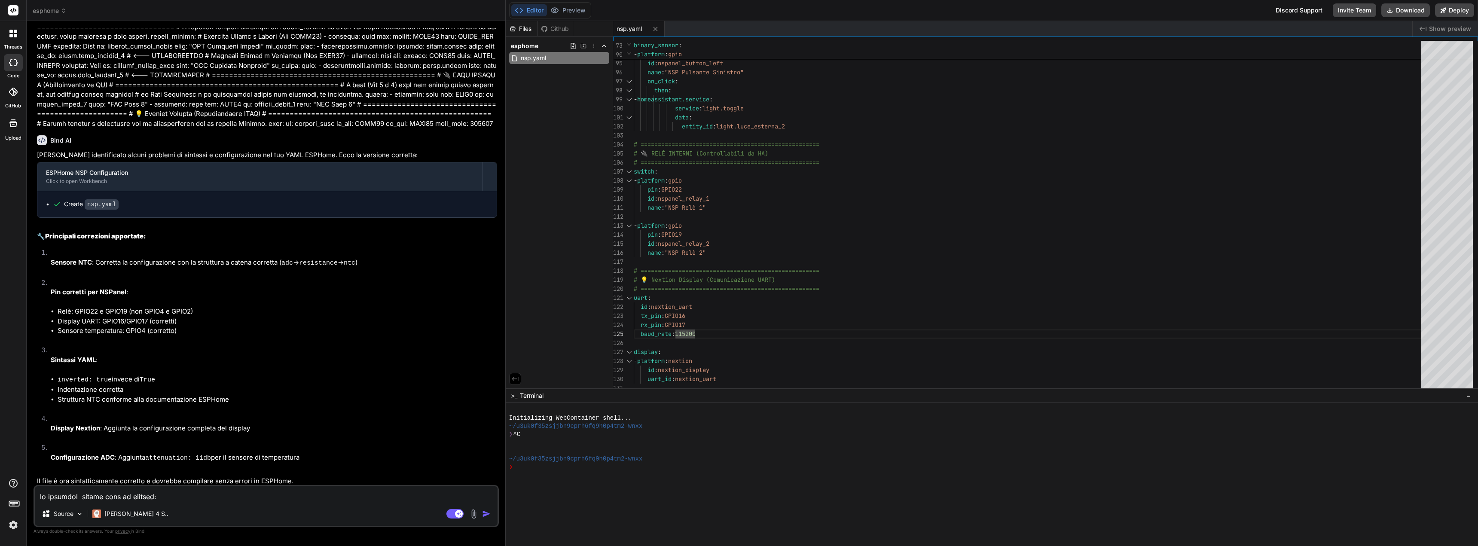
click at [272, 492] on textarea at bounding box center [266, 493] width 463 height 15
